Goal: Use online tool/utility: Utilize a website feature to perform a specific function

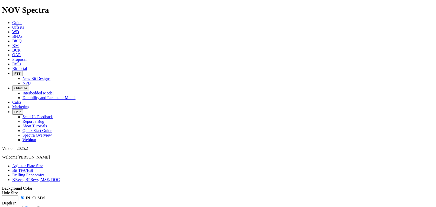
click at [33, 168] on link "Bit TFA/HSI" at bounding box center [22, 170] width 21 height 4
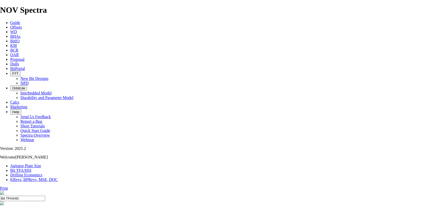
drag, startPoint x: 170, startPoint y: 133, endPoint x: 183, endPoint y: 132, distance: 13.3
type input "9"
select select "number:15"
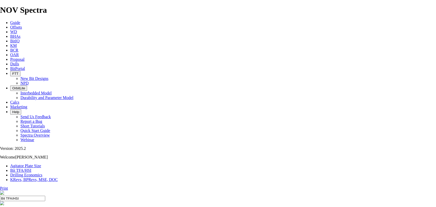
select select "number:15"
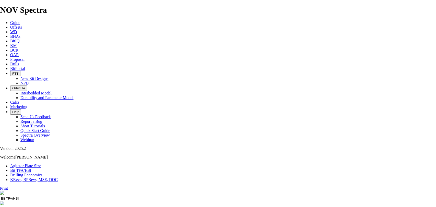
select select "number:15"
select select "number:14"
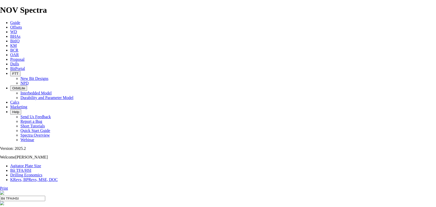
select select "number:14"
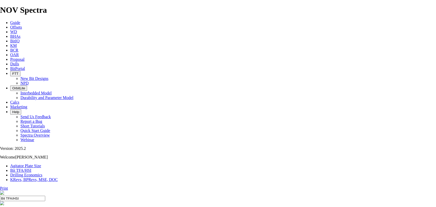
select select "number:14"
